Goal: Task Accomplishment & Management: Manage account settings

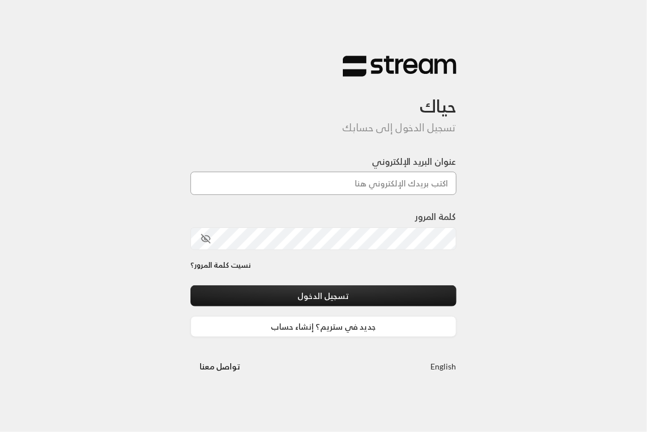
click at [276, 178] on input "عنوان البريد الإلكتروني" at bounding box center [324, 183] width 266 height 23
type input "[EMAIL_ADDRESS][DOMAIN_NAME]"
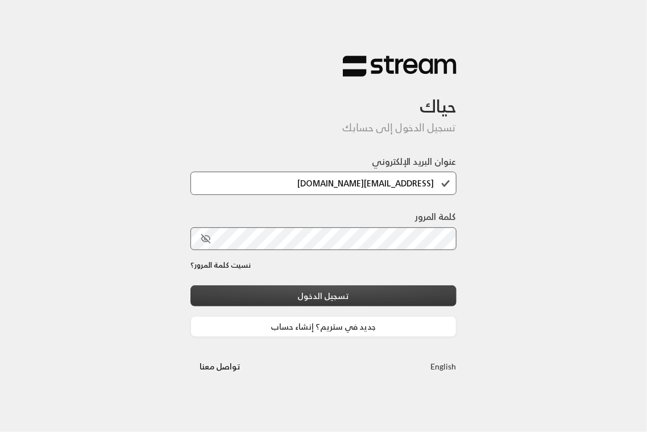
click at [361, 298] on button "تسجيل الدخول" at bounding box center [324, 296] width 266 height 21
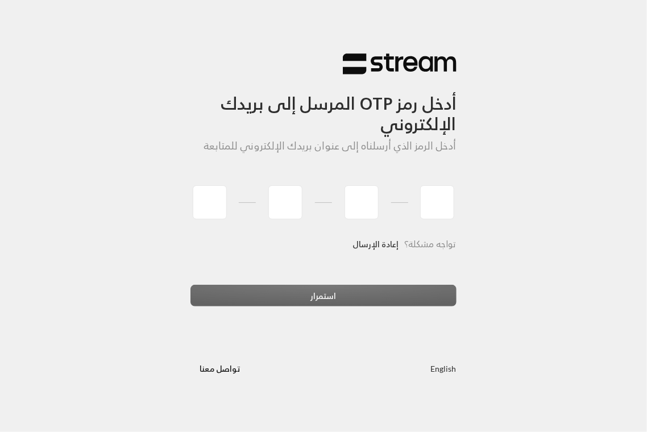
click at [384, 243] on link "إعادة الإرسال" at bounding box center [376, 244] width 46 height 23
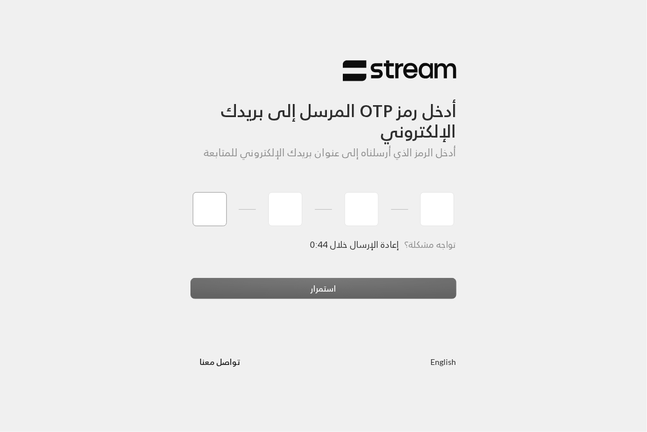
type input "5"
type input "6"
type input "5"
type input "1"
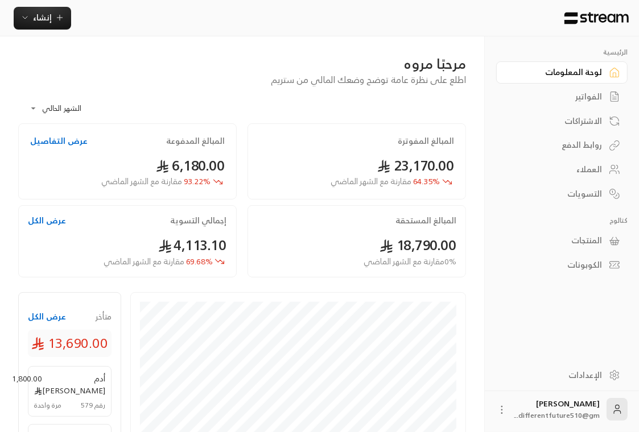
click at [594, 94] on div "الفواتير" at bounding box center [556, 96] width 92 height 11
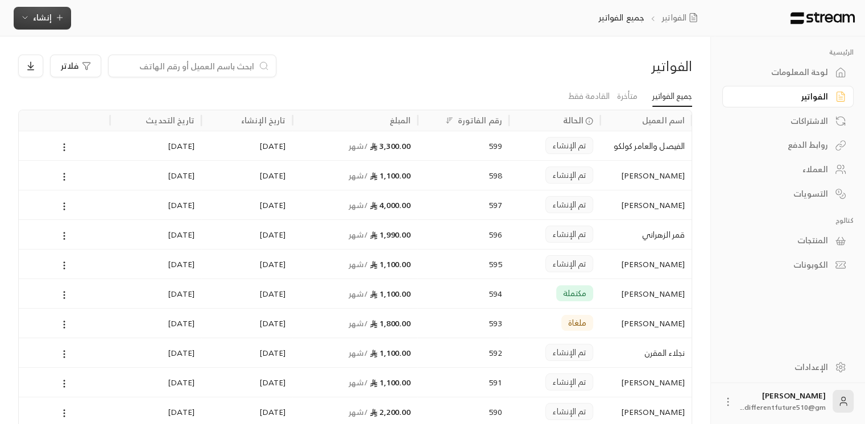
click at [60, 18] on icon "button" at bounding box center [59, 18] width 5 height 0
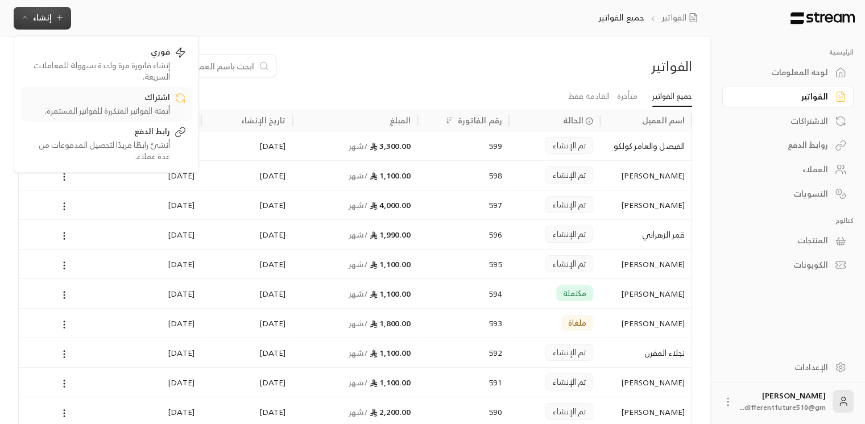
click at [83, 106] on div "أتمتة الفواتير المتكررة للفواتير المستمرة." at bounding box center [98, 110] width 143 height 11
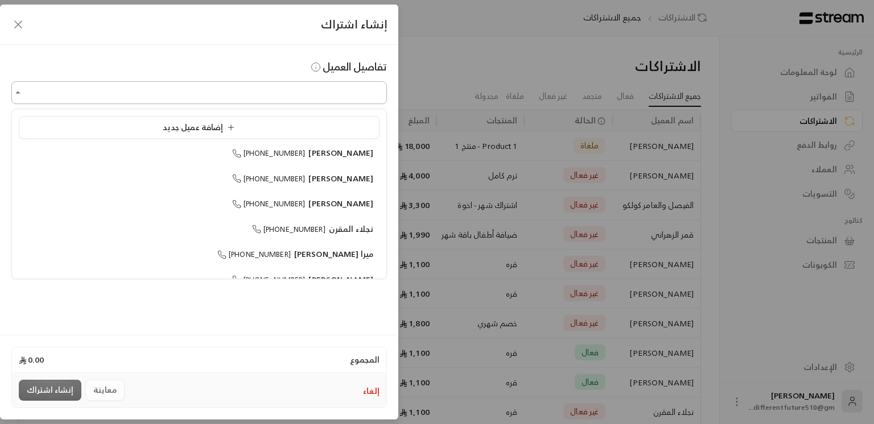
click at [350, 87] on input "اختر العميل" at bounding box center [198, 93] width 375 height 20
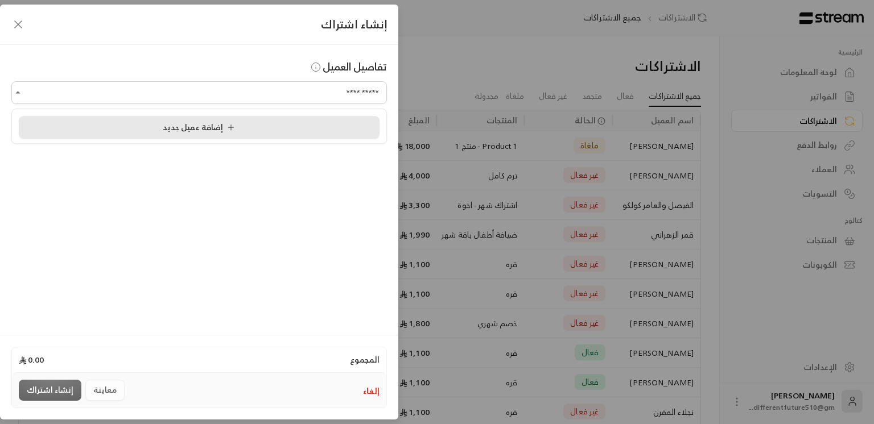
click at [305, 126] on div "إضافة عميل جديد" at bounding box center [199, 128] width 348 height 12
type input "**********"
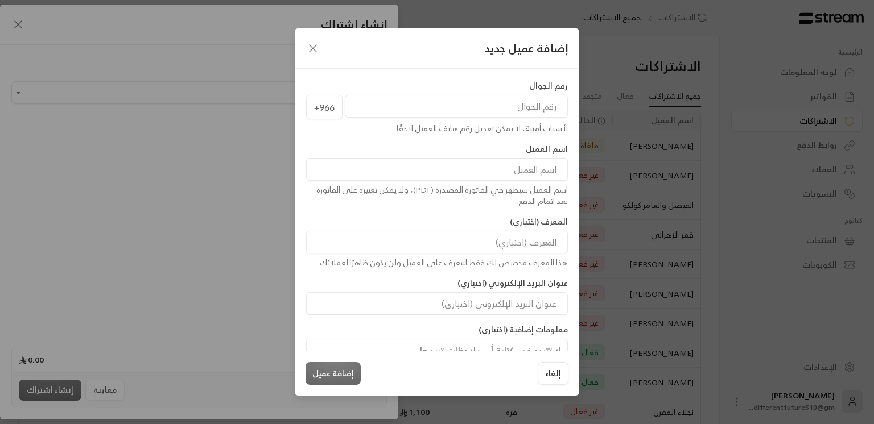
click at [480, 112] on input "tel" at bounding box center [456, 106] width 223 height 23
type input "568989808"
click at [499, 177] on input at bounding box center [437, 169] width 262 height 23
type input "سلا [PERSON_NAME]"
click at [337, 379] on button "إضافة عميل" at bounding box center [333, 373] width 55 height 23
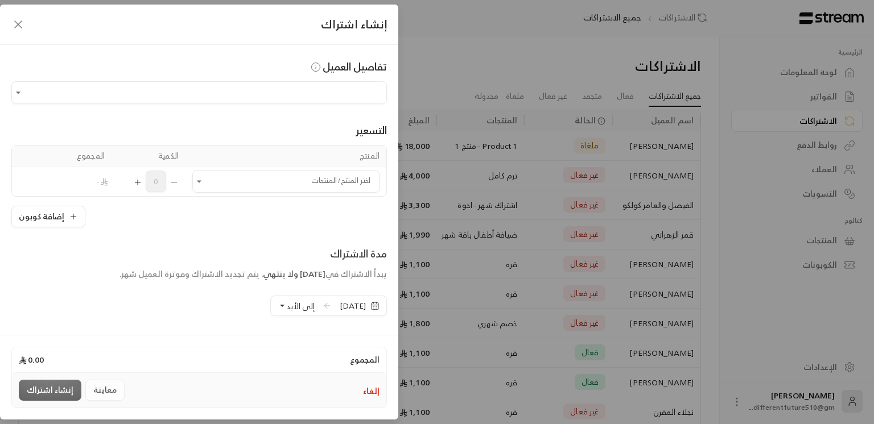
type input "**********"
click at [205, 184] on icon "Open" at bounding box center [198, 181] width 11 height 11
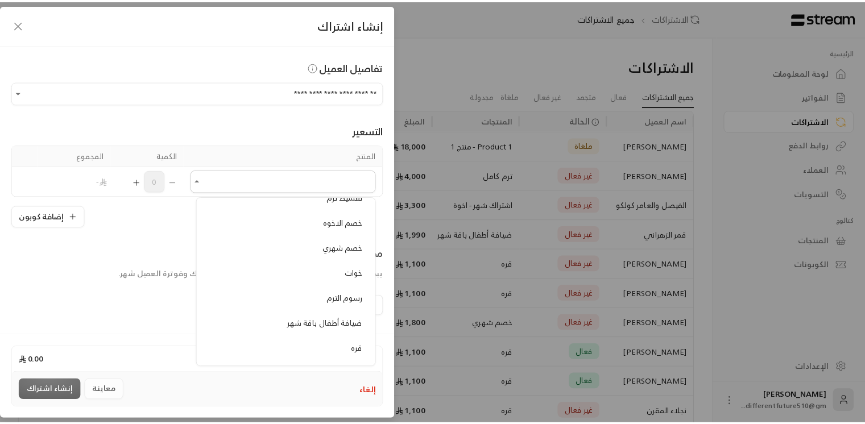
scroll to position [455, 0]
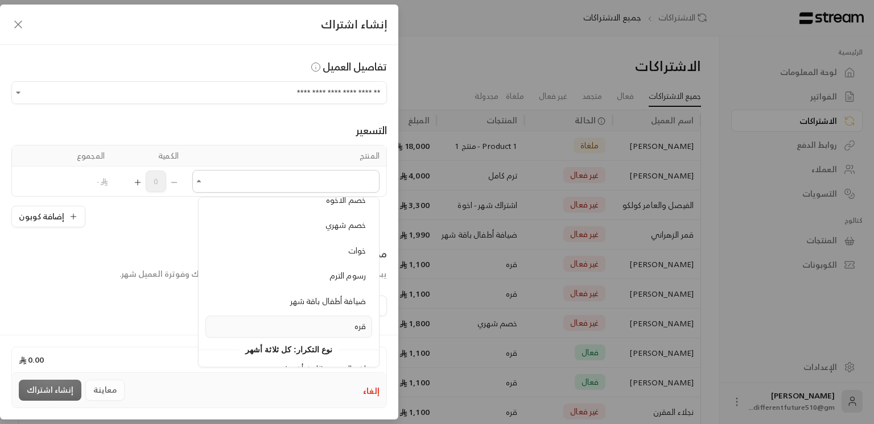
click at [296, 321] on div "قره" at bounding box center [289, 327] width 154 height 12
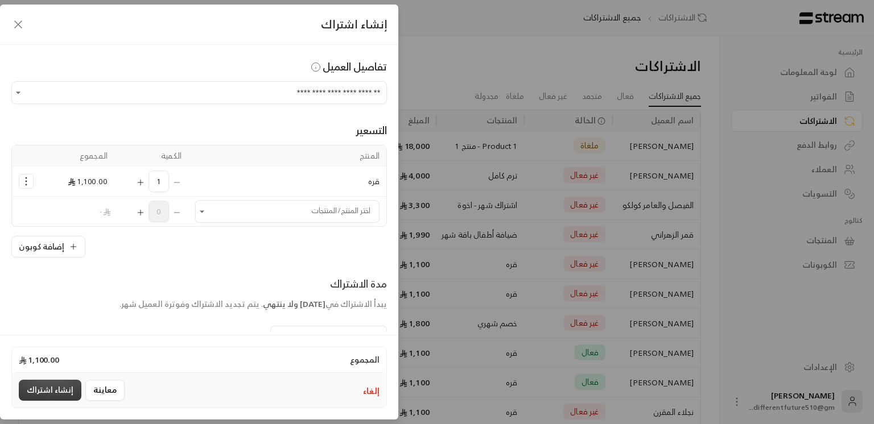
click at [48, 388] on button "إنشاء اشتراك" at bounding box center [50, 390] width 63 height 21
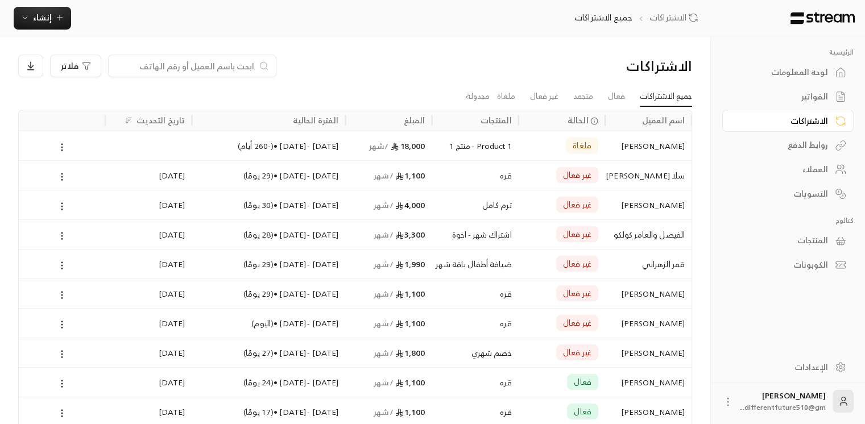
click at [647, 104] on link "الفواتير" at bounding box center [788, 97] width 131 height 22
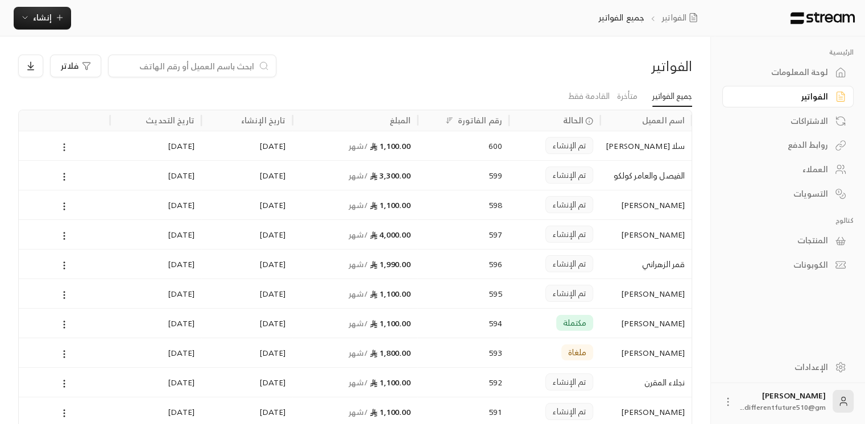
click at [66, 147] on icon at bounding box center [64, 147] width 10 height 10
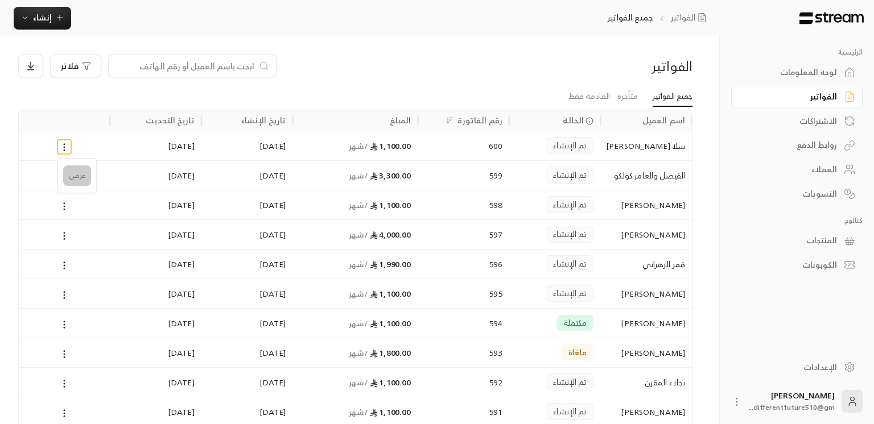
click at [82, 175] on li "عرض" at bounding box center [77, 176] width 28 height 20
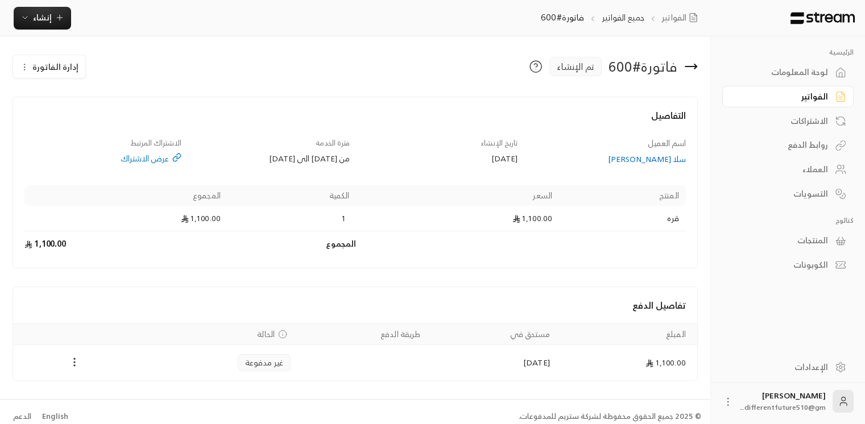
click at [72, 362] on icon "Payments" at bounding box center [74, 362] width 11 height 11
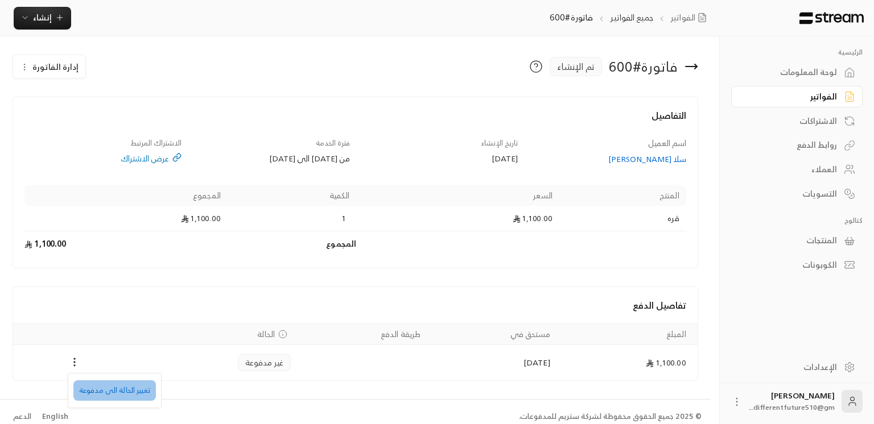
click at [109, 392] on li "تغيير الحالة الى مدفوعة" at bounding box center [114, 391] width 82 height 20
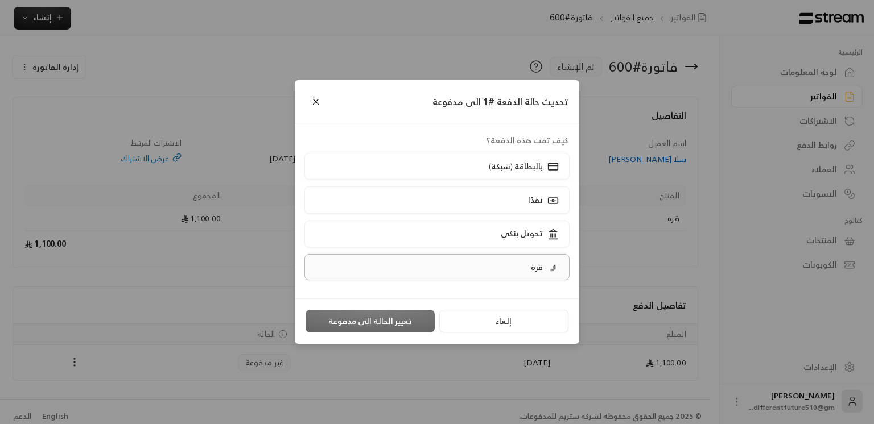
click at [471, 262] on label "قرة" at bounding box center [437, 267] width 266 height 26
click at [392, 319] on button "تغيير الحالة الى مدفوعة" at bounding box center [370, 321] width 129 height 23
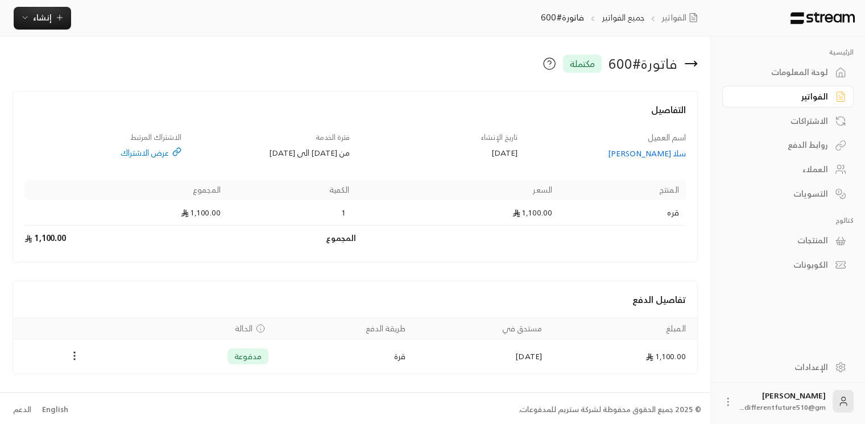
click at [647, 100] on link "الفواتير" at bounding box center [788, 97] width 131 height 22
click at [647, 100] on div "الفواتير" at bounding box center [791, 96] width 92 height 11
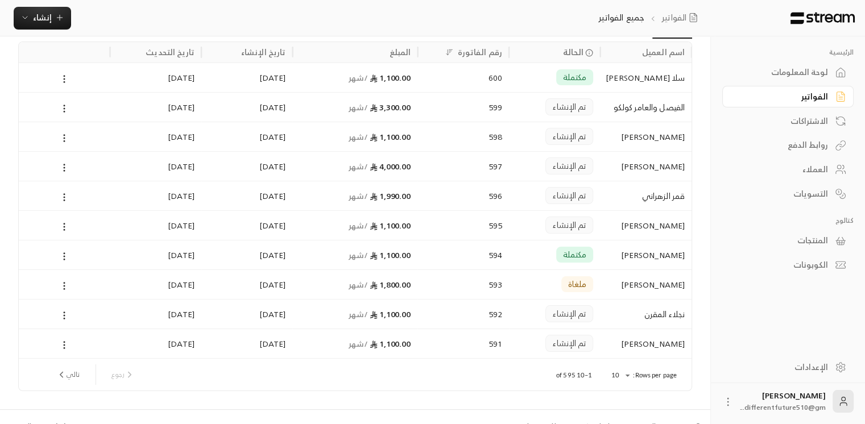
scroll to position [86, 0]
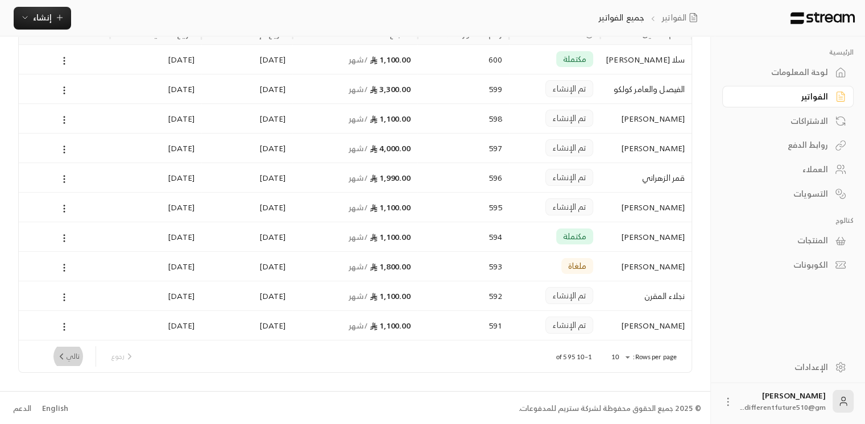
click at [78, 352] on button "تالي" at bounding box center [68, 356] width 32 height 19
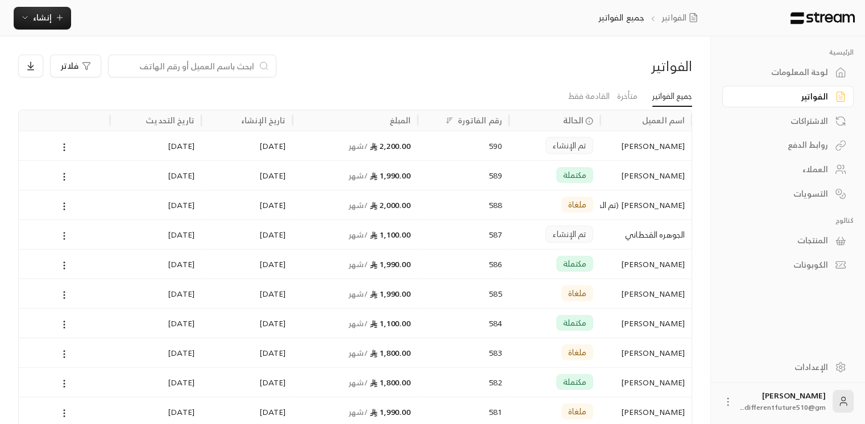
click at [63, 236] on icon at bounding box center [64, 236] width 10 height 10
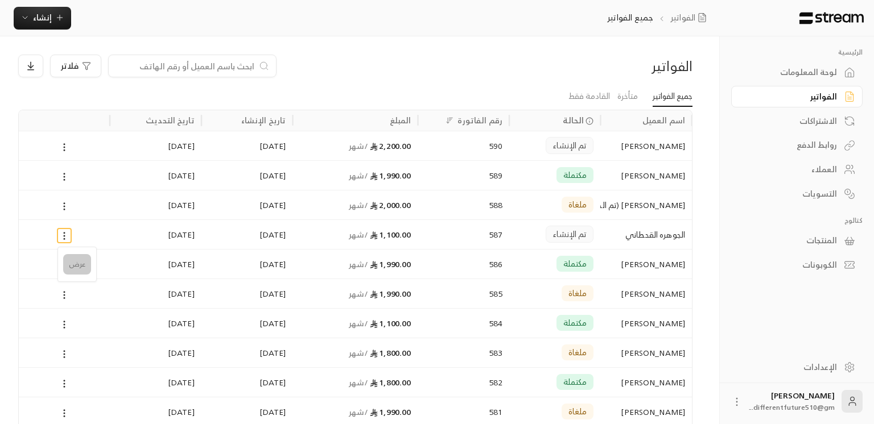
click at [68, 258] on li "عرض" at bounding box center [77, 264] width 28 height 20
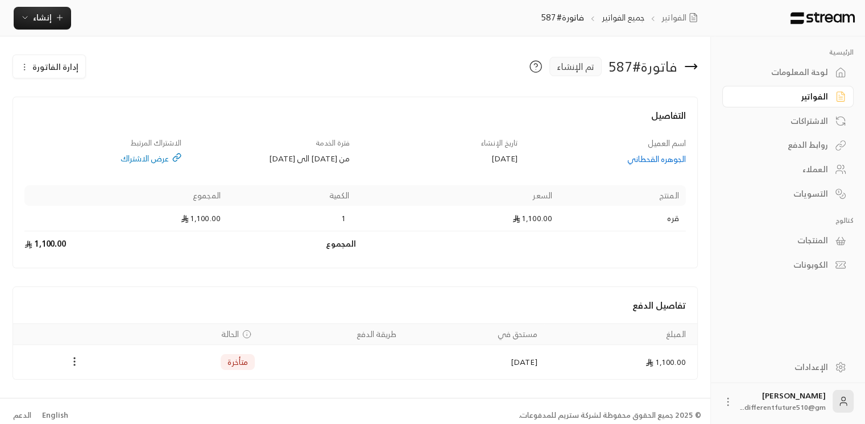
click at [75, 361] on circle "Payments" at bounding box center [75, 361] width 1 height 1
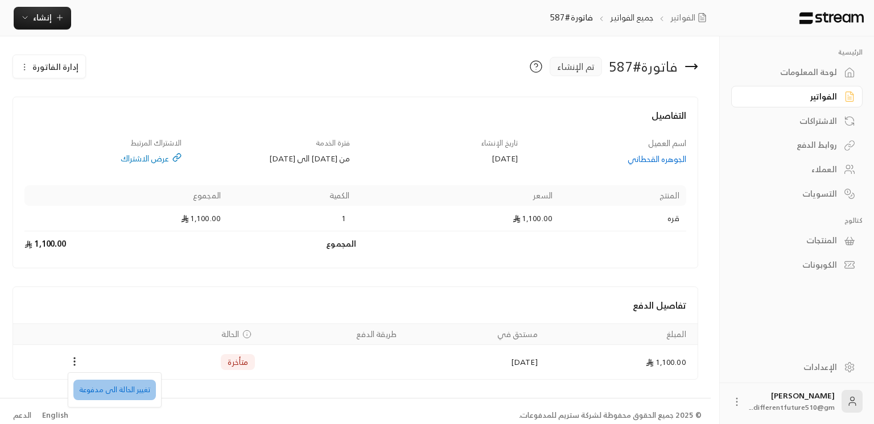
click at [98, 381] on li "تغيير الحالة الى مدفوعة" at bounding box center [114, 390] width 82 height 20
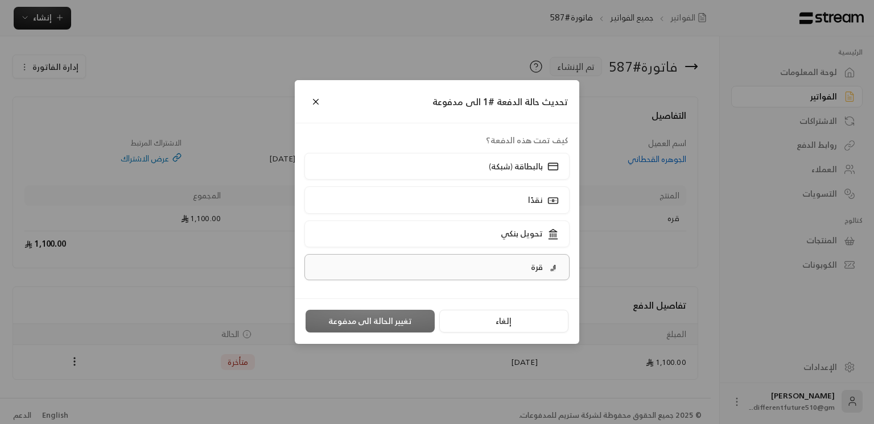
click at [478, 261] on label "قرة" at bounding box center [437, 267] width 266 height 26
click at [406, 327] on button "تغيير الحالة الى مدفوعة" at bounding box center [370, 321] width 129 height 23
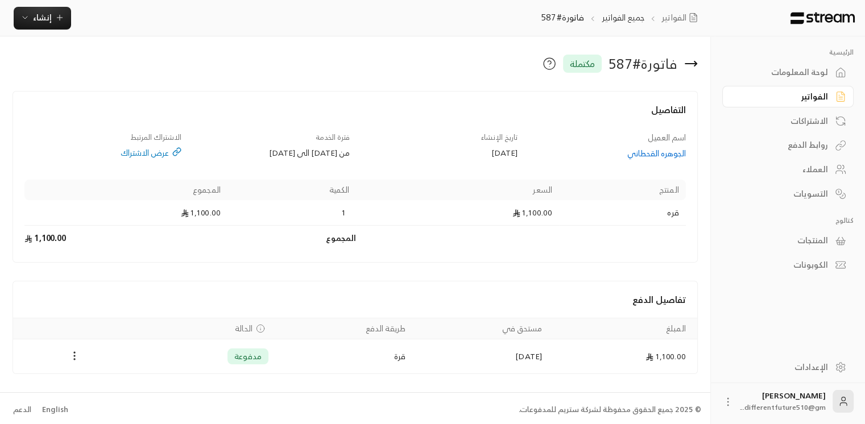
click at [647, 99] on div "الفواتير" at bounding box center [783, 96] width 92 height 11
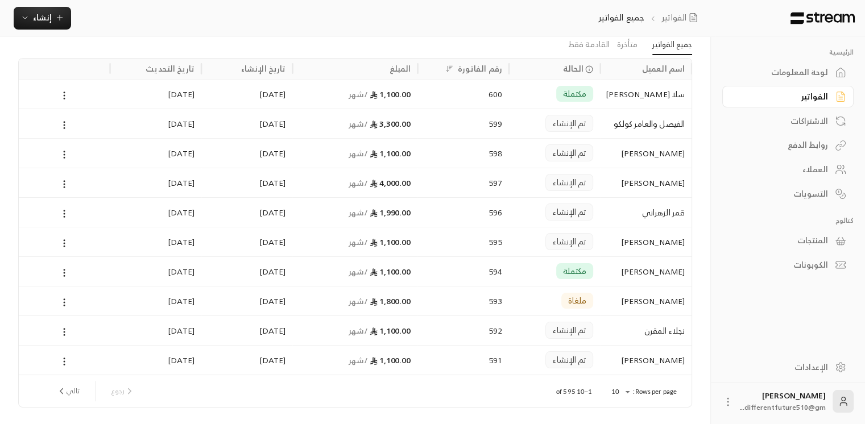
scroll to position [68, 0]
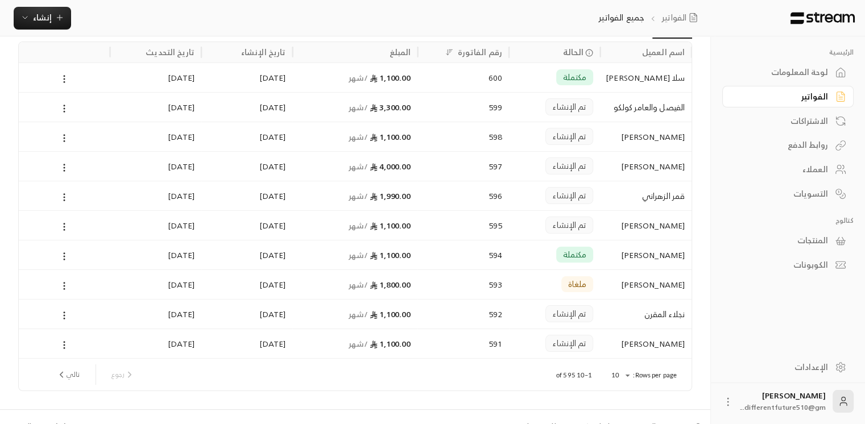
click at [73, 377] on button "تالي" at bounding box center [68, 374] width 32 height 19
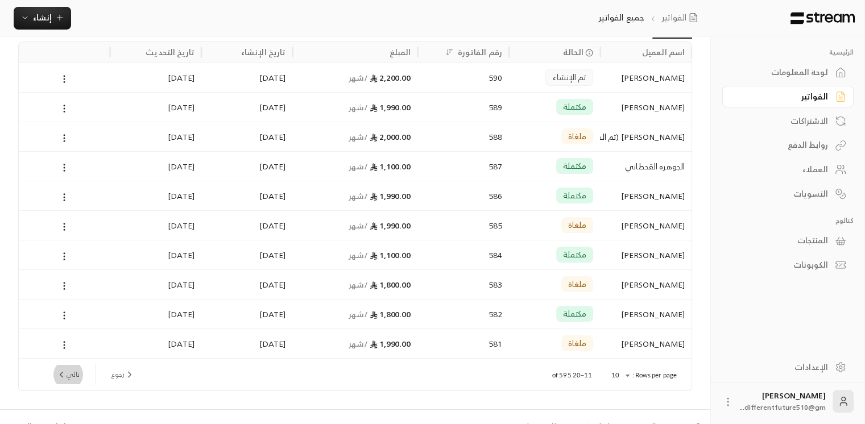
click at [64, 373] on icon "next page" at bounding box center [61, 375] width 10 height 10
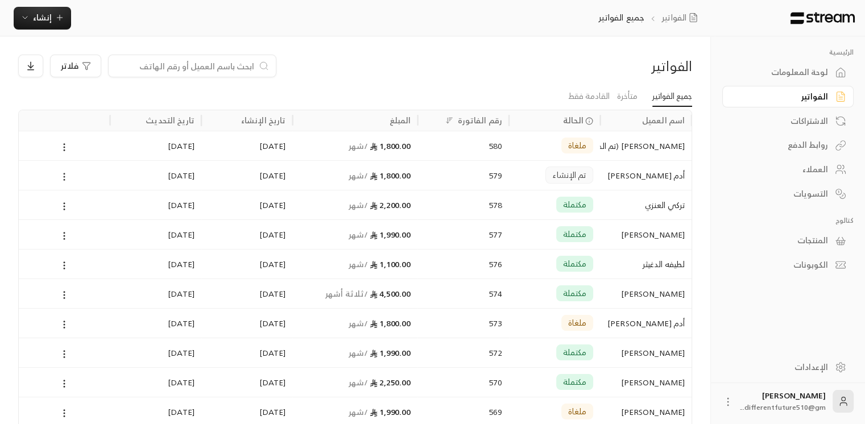
click at [64, 177] on icon at bounding box center [64, 177] width 10 height 10
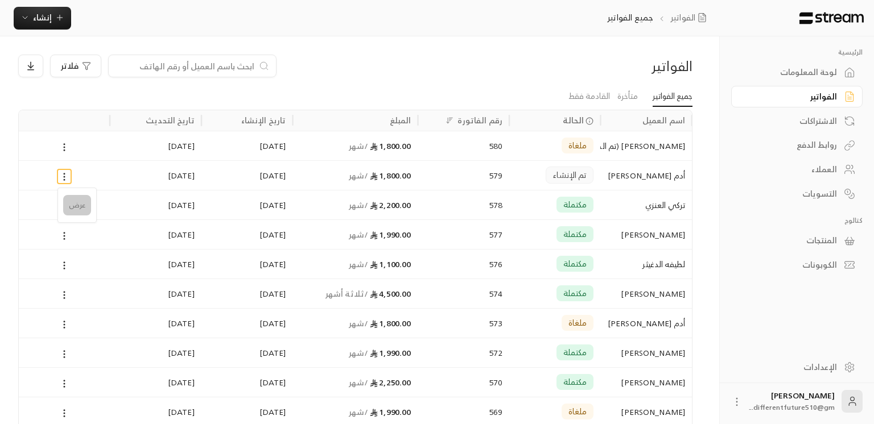
click at [81, 210] on li "عرض" at bounding box center [77, 205] width 28 height 20
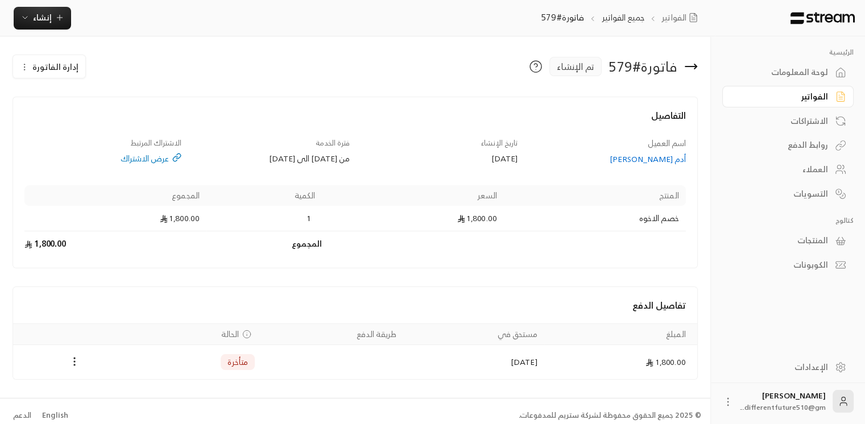
click at [62, 61] on span "إدارة الفاتورة" at bounding box center [55, 67] width 46 height 14
click at [73, 120] on span "إلغاء" at bounding box center [79, 119] width 13 height 9
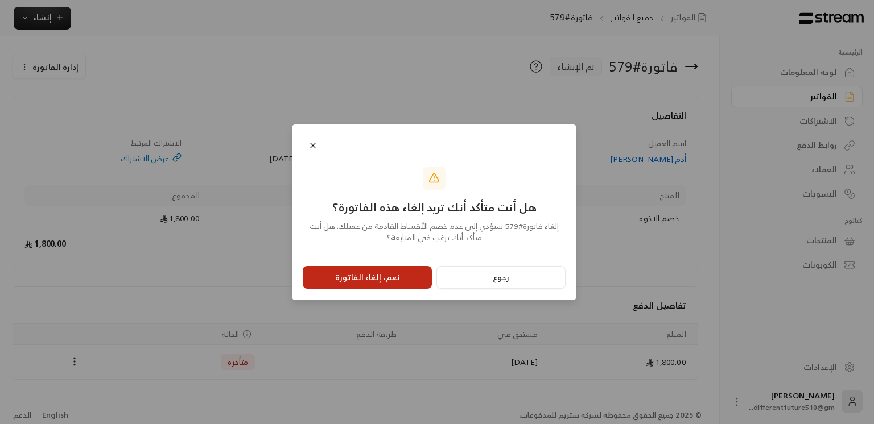
click at [349, 279] on button "نعم، إلغاء الفاتورة" at bounding box center [367, 277] width 129 height 23
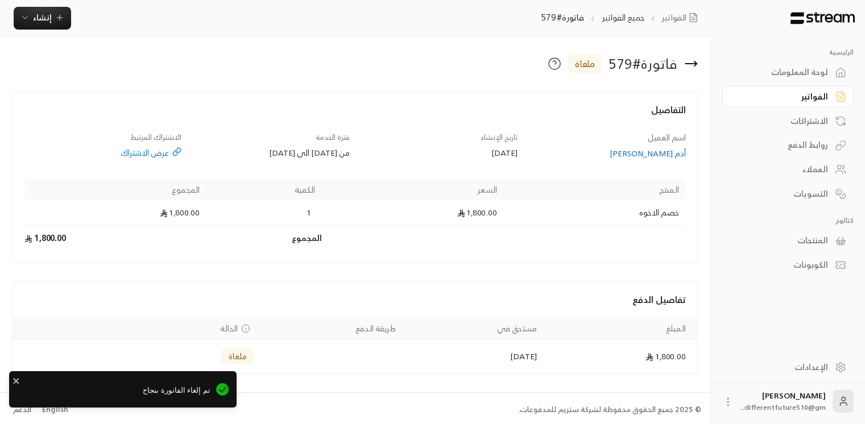
click at [647, 96] on div "الفواتير" at bounding box center [783, 96] width 92 height 11
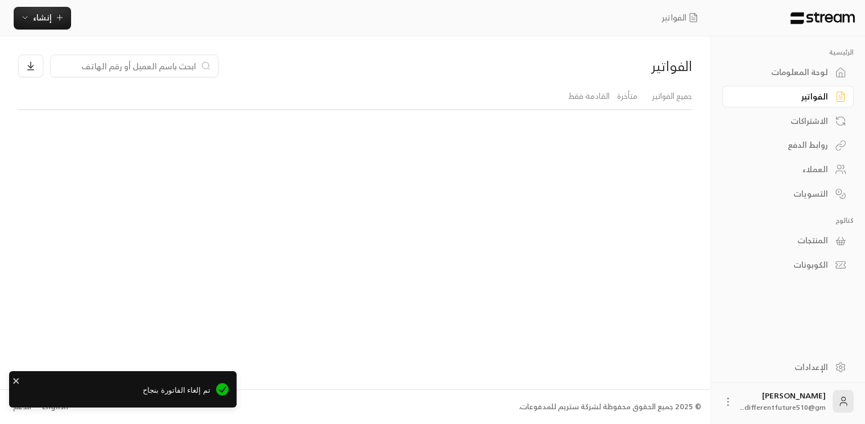
click at [647, 96] on div "الفواتير" at bounding box center [783, 96] width 92 height 11
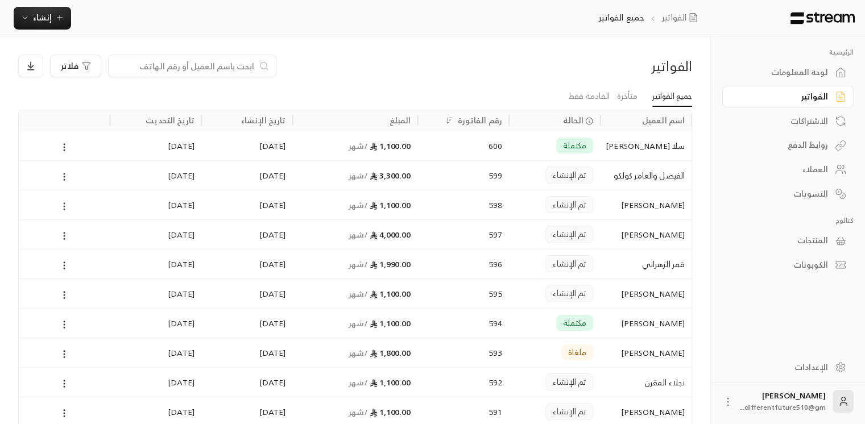
click at [64, 204] on icon at bounding box center [64, 206] width 10 height 10
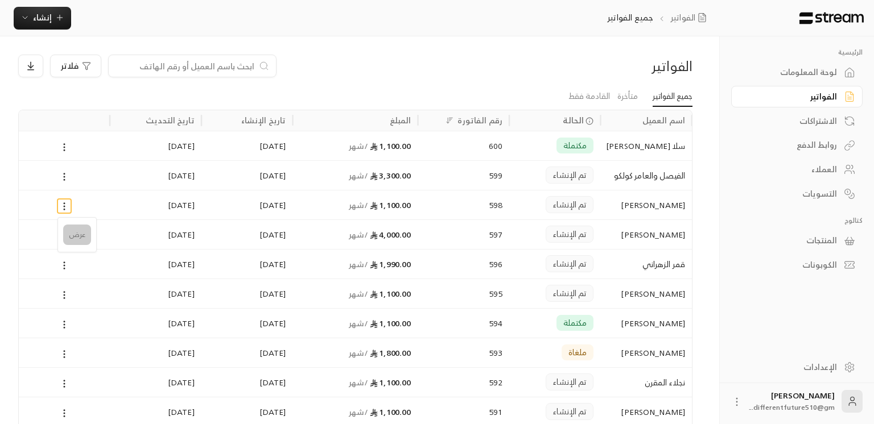
click at [77, 232] on li "عرض" at bounding box center [77, 235] width 28 height 20
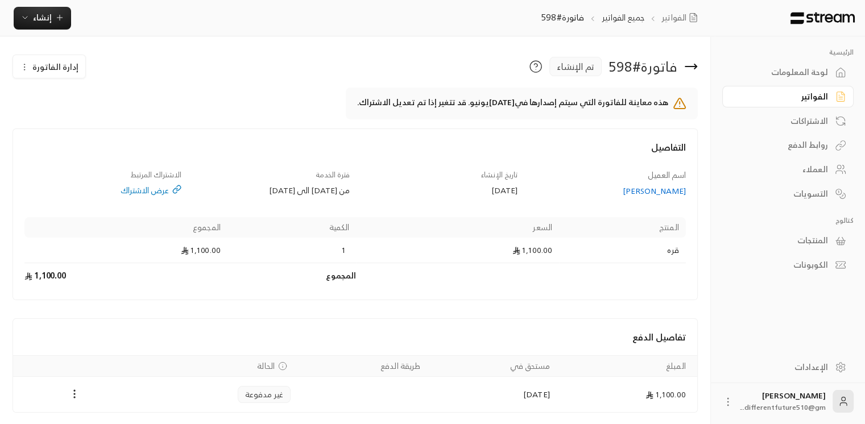
click at [25, 65] on icon "button" at bounding box center [24, 67] width 9 height 9
click at [64, 118] on link "إلغاء" at bounding box center [55, 120] width 71 height 20
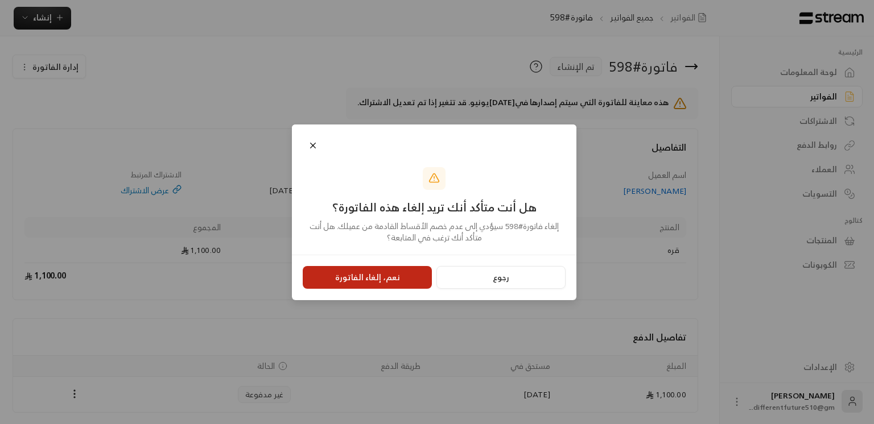
click at [400, 270] on button "نعم، إلغاء الفاتورة" at bounding box center [367, 277] width 129 height 23
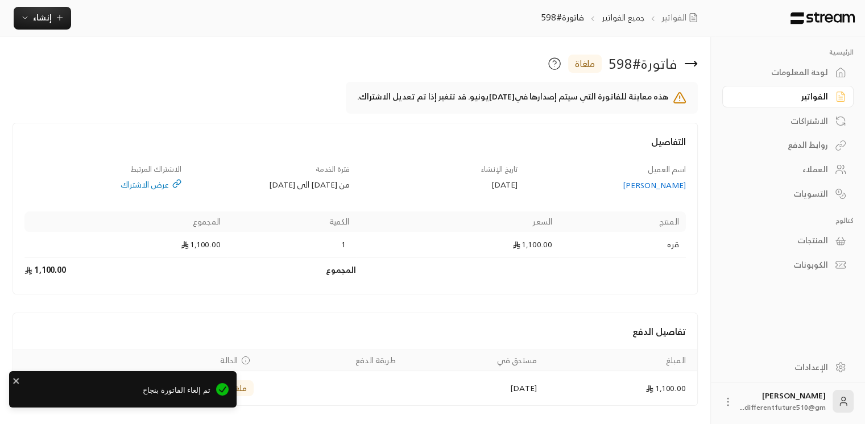
click at [647, 99] on div "الفواتير" at bounding box center [783, 96] width 92 height 11
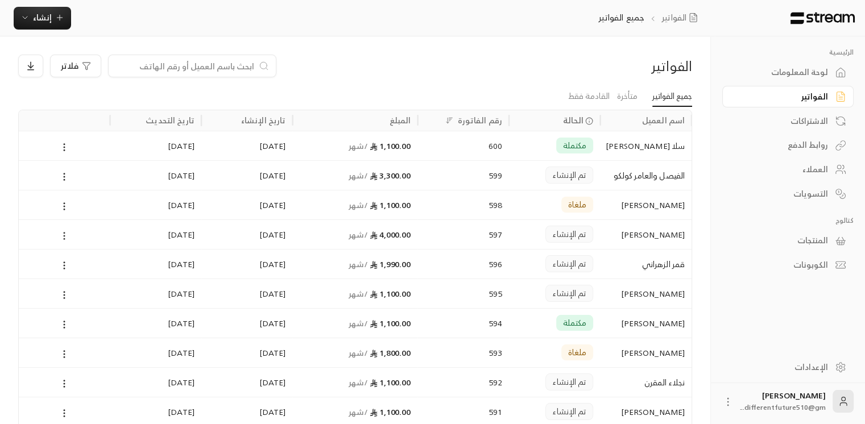
click at [64, 236] on icon at bounding box center [64, 236] width 10 height 10
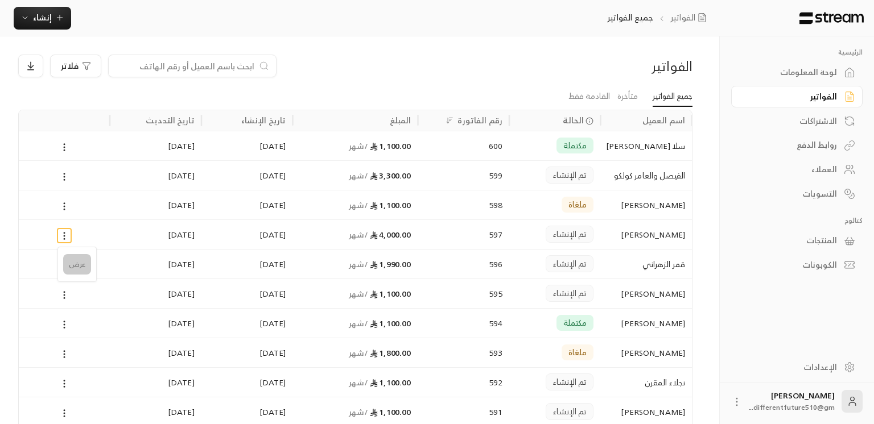
click at [77, 269] on li "عرض" at bounding box center [77, 264] width 28 height 20
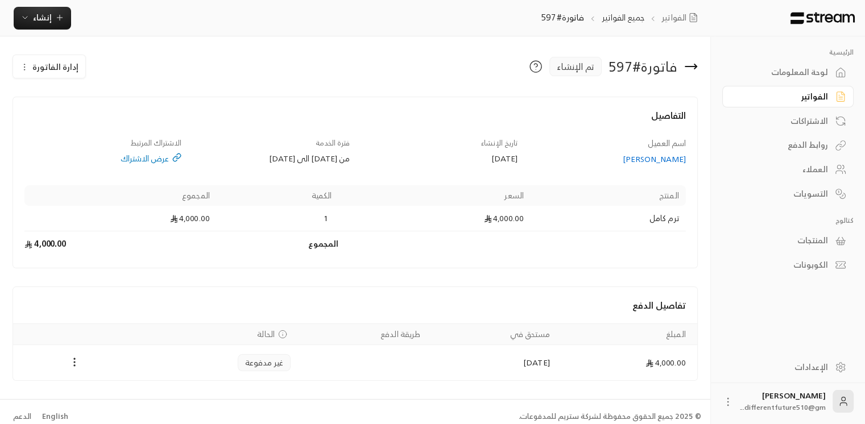
click at [28, 65] on icon "button" at bounding box center [24, 67] width 9 height 9
click at [53, 127] on link "إلغاء" at bounding box center [55, 120] width 71 height 20
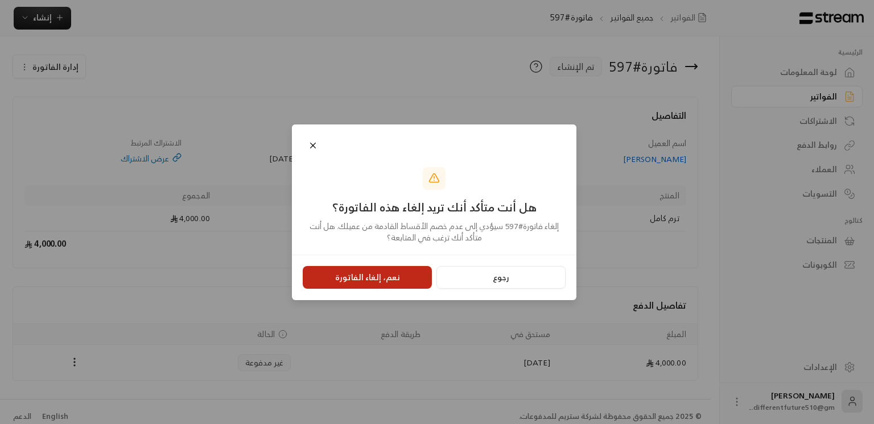
click at [371, 276] on button "نعم، إلغاء الفاتورة" at bounding box center [367, 277] width 129 height 23
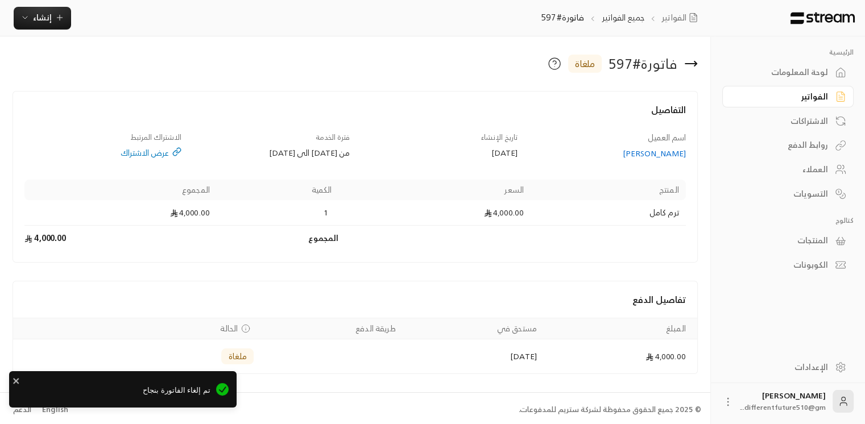
click at [647, 115] on div "الاشتراكات" at bounding box center [783, 120] width 92 height 11
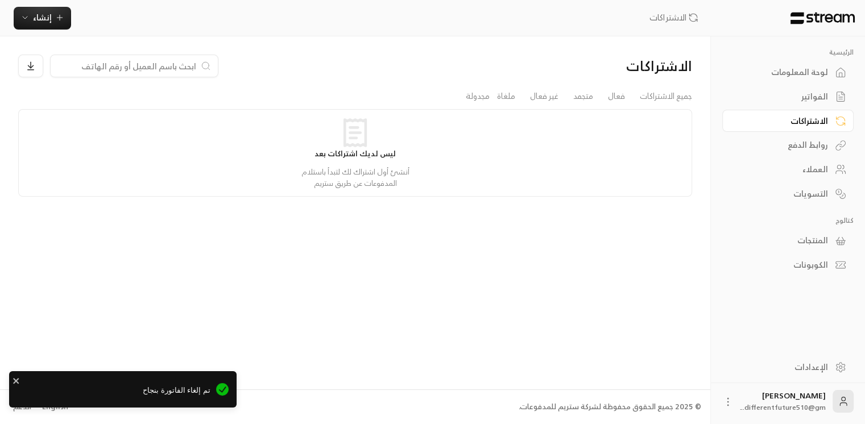
click at [647, 115] on div "الاشتراكات" at bounding box center [783, 120] width 92 height 11
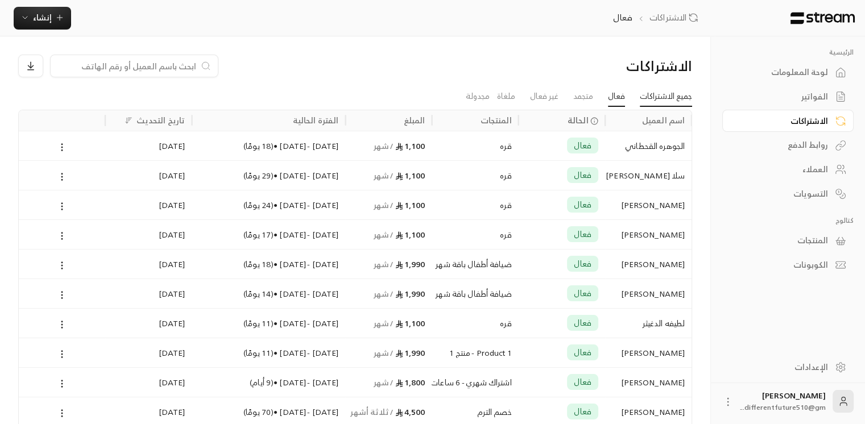
click at [647, 95] on link "جميع الاشتراكات" at bounding box center [666, 96] width 52 height 20
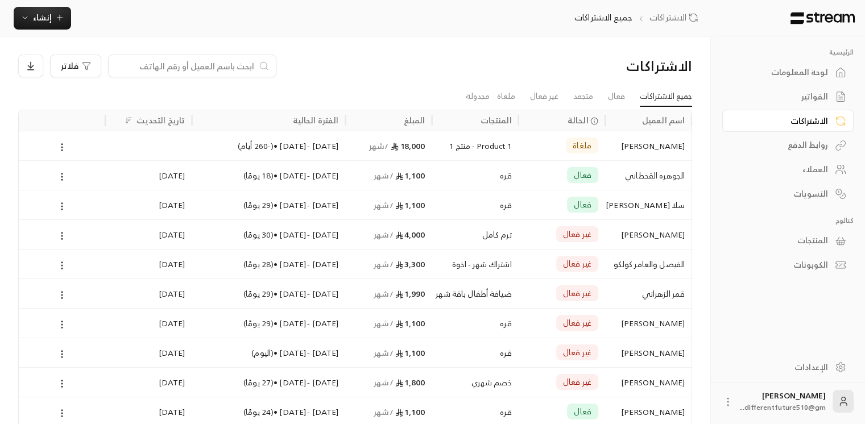
click at [170, 56] on div at bounding box center [192, 66] width 168 height 23
click at [168, 60] on input at bounding box center [184, 66] width 139 height 13
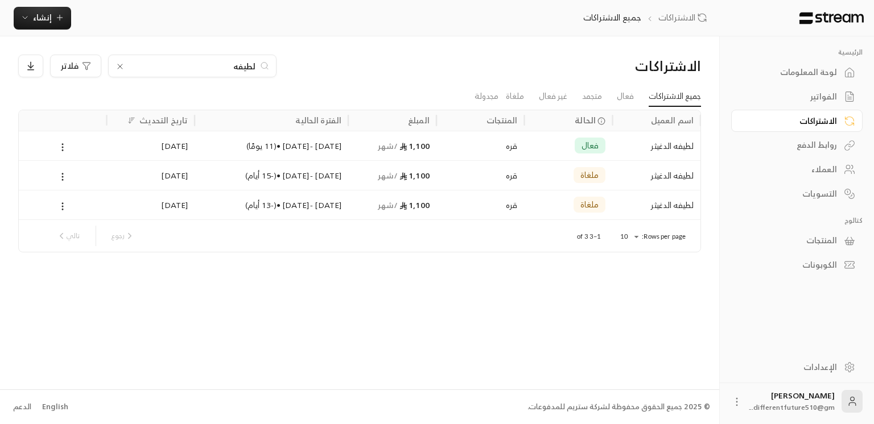
type input "لطيفه"
click at [647, 100] on div "الفواتير" at bounding box center [791, 96] width 92 height 11
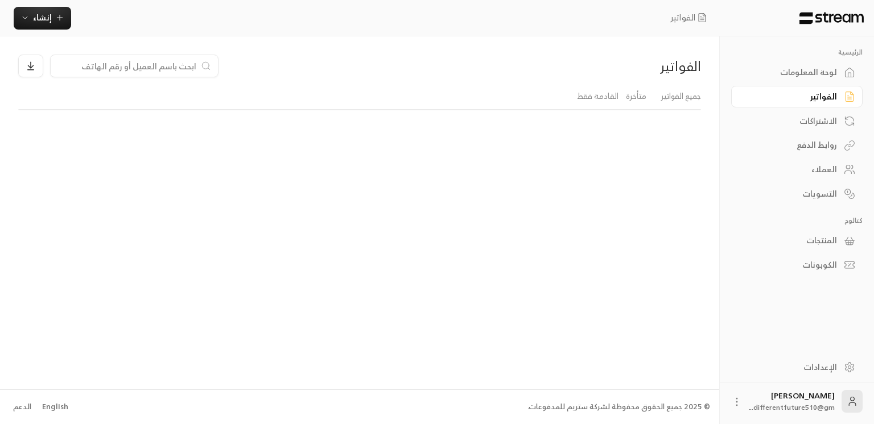
click at [647, 100] on div "الفواتير" at bounding box center [791, 96] width 92 height 11
